Goal: Information Seeking & Learning: Learn about a topic

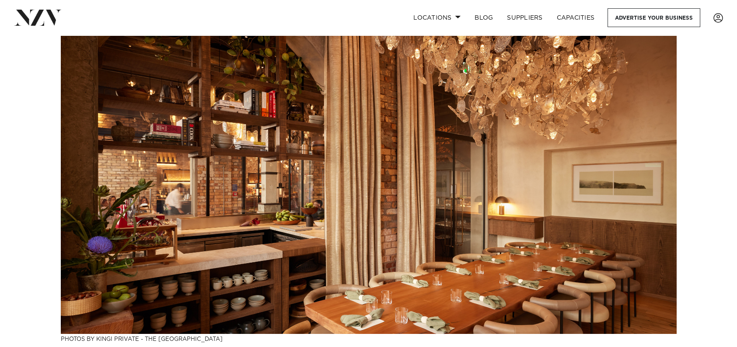
click at [576, 16] on link "Capacities" at bounding box center [575, 17] width 52 height 19
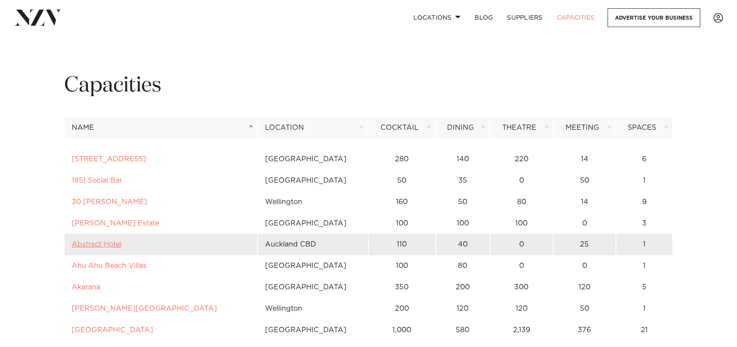
click at [94, 242] on link "Abstract Hotel" at bounding box center [97, 244] width 50 height 7
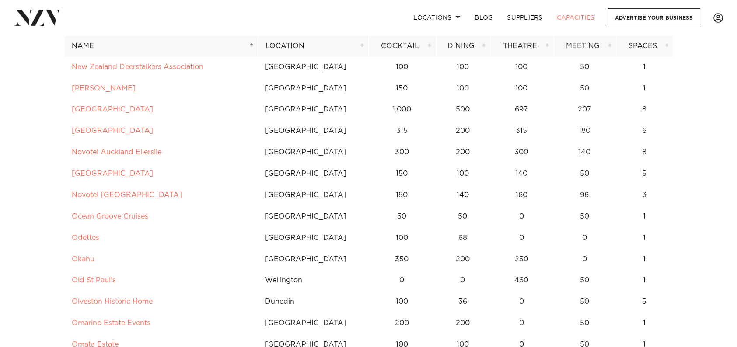
scroll to position [3242, 0]
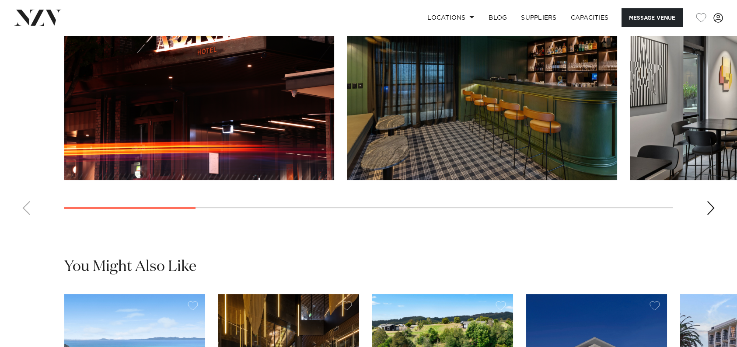
scroll to position [920, 0]
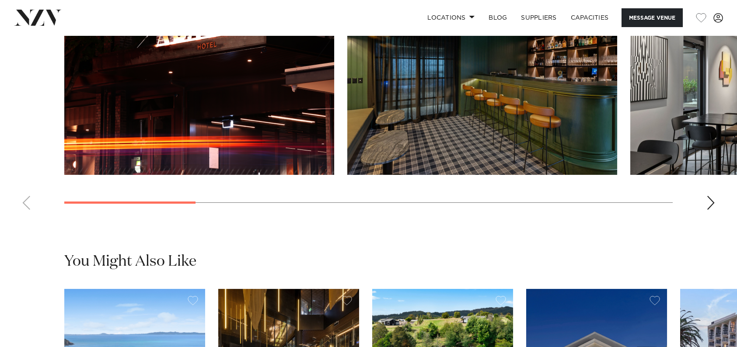
click at [708, 202] on div "Next slide" at bounding box center [710, 203] width 9 height 14
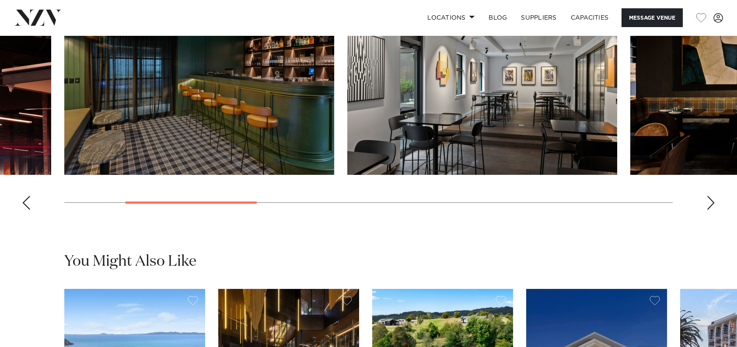
click at [708, 202] on div "Next slide" at bounding box center [710, 203] width 9 height 14
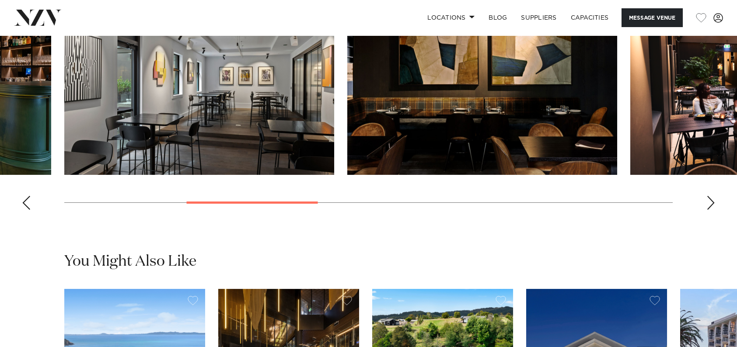
click at [708, 202] on div "Next slide" at bounding box center [710, 203] width 9 height 14
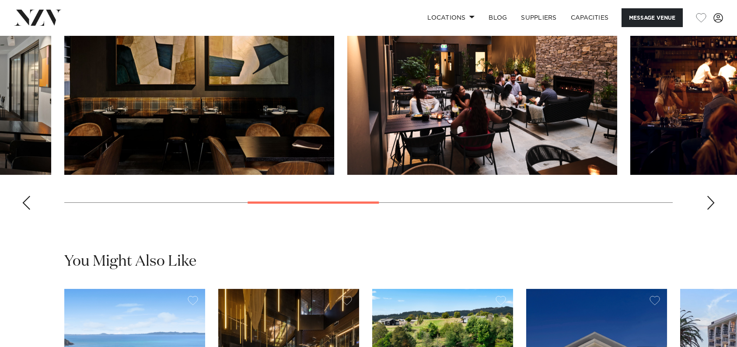
click at [708, 202] on div "Next slide" at bounding box center [710, 203] width 9 height 14
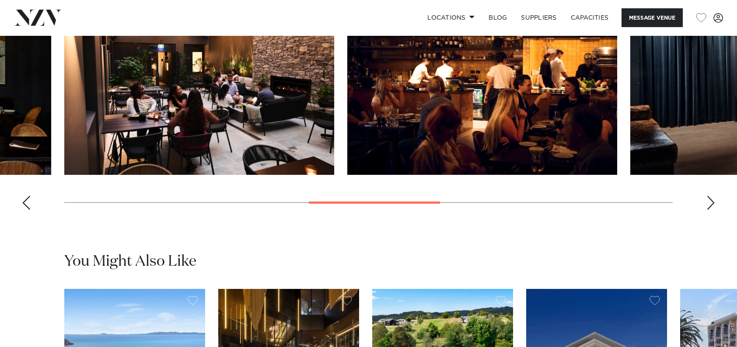
click at [708, 202] on div "Next slide" at bounding box center [710, 203] width 9 height 14
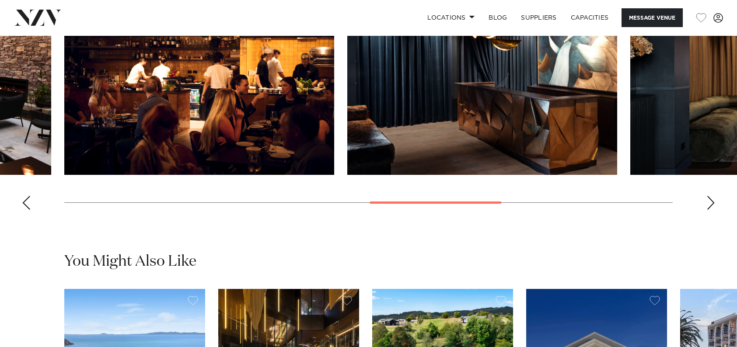
click at [708, 202] on div "Next slide" at bounding box center [710, 203] width 9 height 14
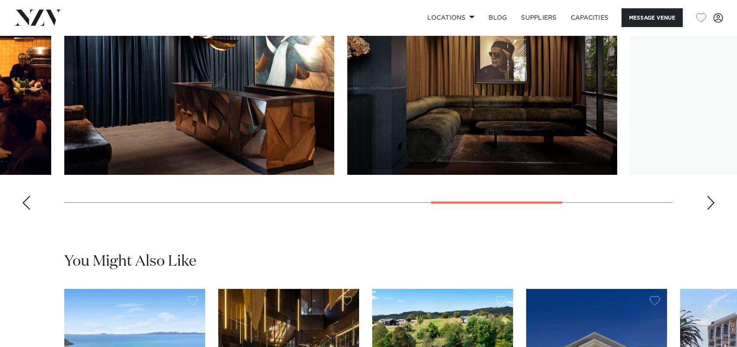
click at [708, 202] on div "Next slide" at bounding box center [710, 203] width 9 height 14
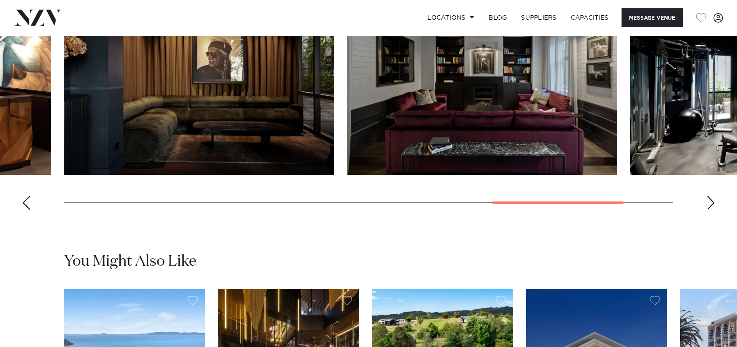
click at [708, 202] on div "Next slide" at bounding box center [710, 203] width 9 height 14
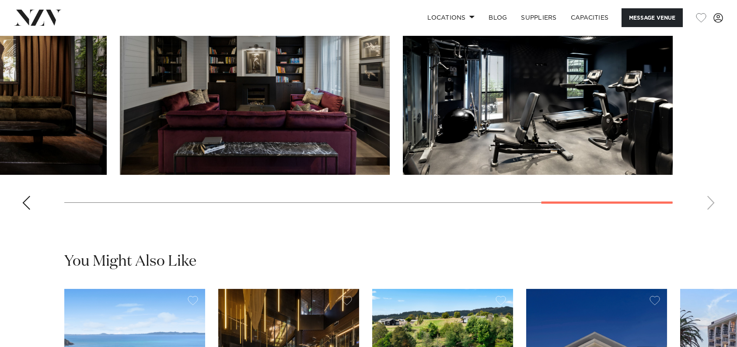
click at [736, 78] on swiper-container at bounding box center [368, 97] width 737 height 240
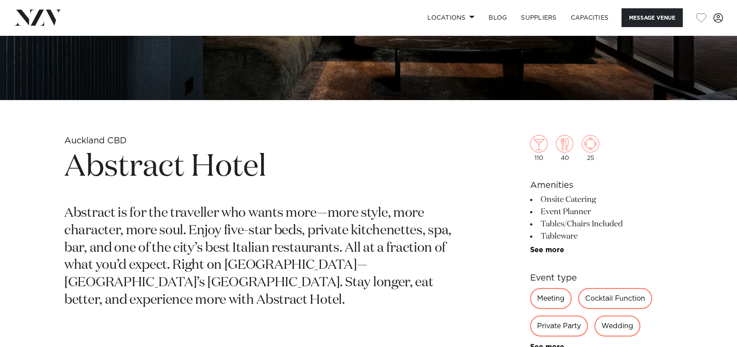
scroll to position [333, 0]
